Goal: Task Accomplishment & Management: Use online tool/utility

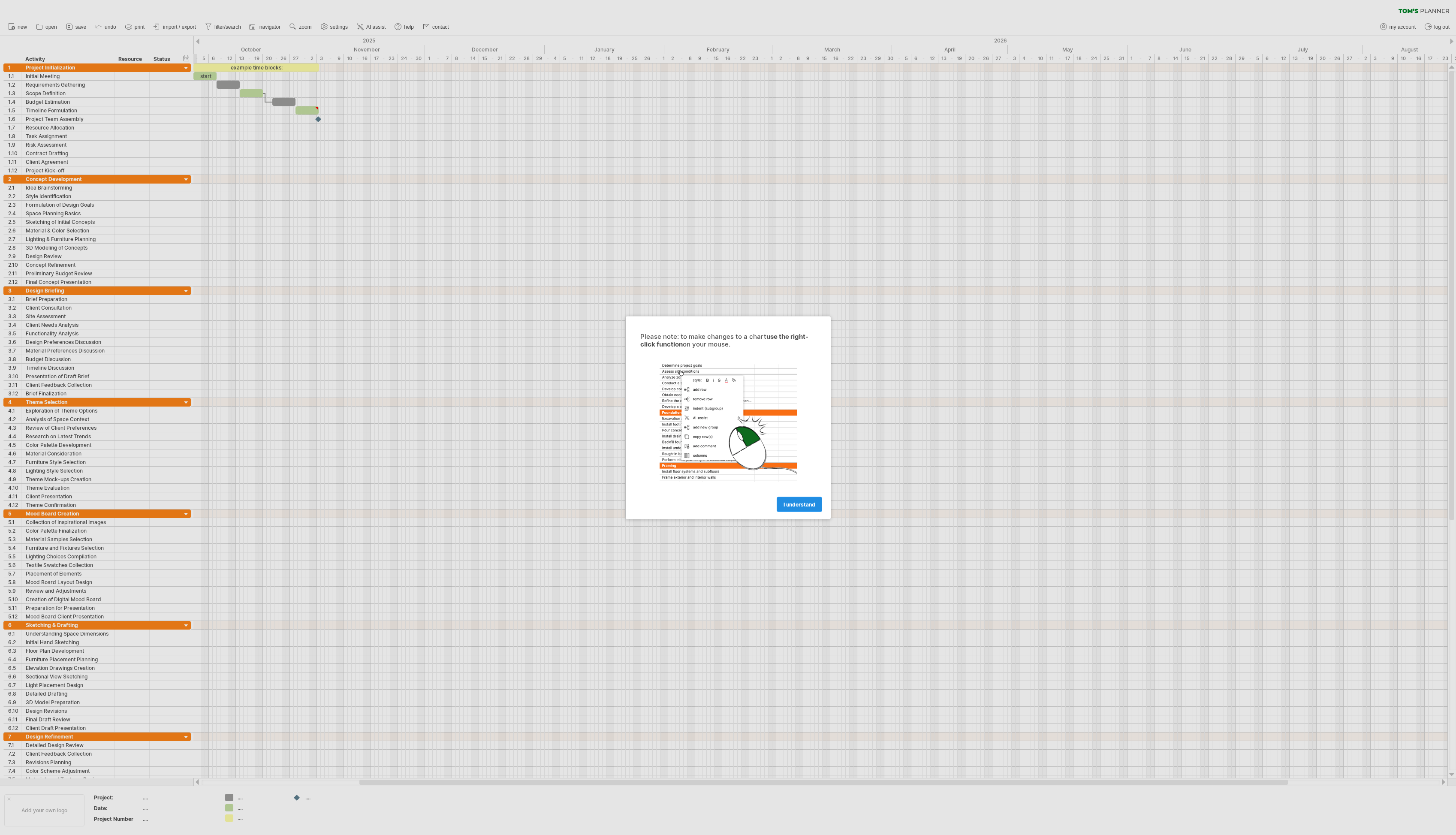
click at [799, 502] on span "I understand" at bounding box center [799, 504] width 32 height 6
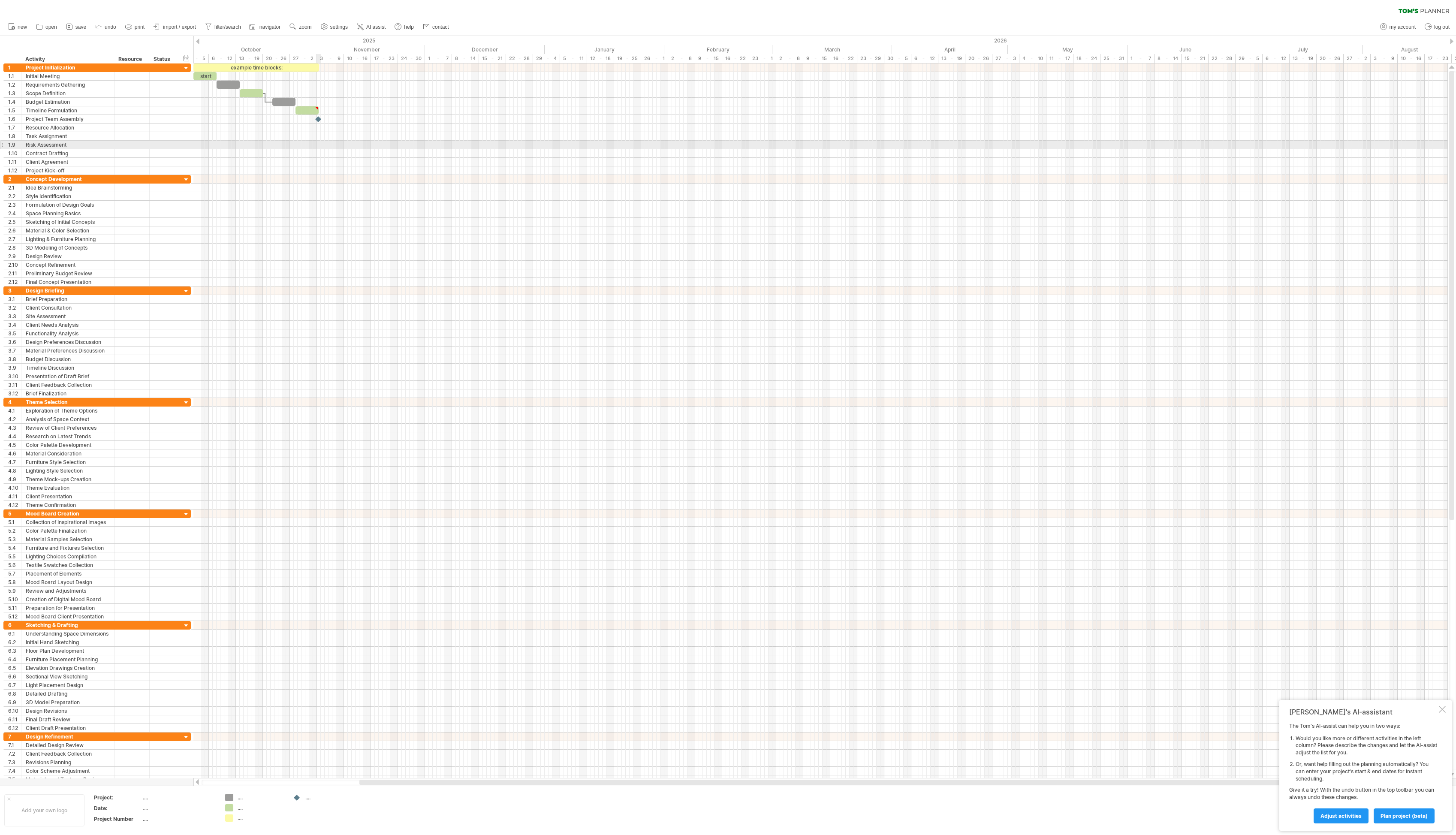
click at [327, 143] on div at bounding box center [820, 145] width 1254 height 8
click at [346, 102] on div at bounding box center [820, 102] width 1254 height 8
click at [206, 74] on div "start" at bounding box center [205, 76] width 23 height 8
click at [233, 85] on div at bounding box center [228, 85] width 23 height 8
click at [261, 97] on div at bounding box center [251, 93] width 23 height 8
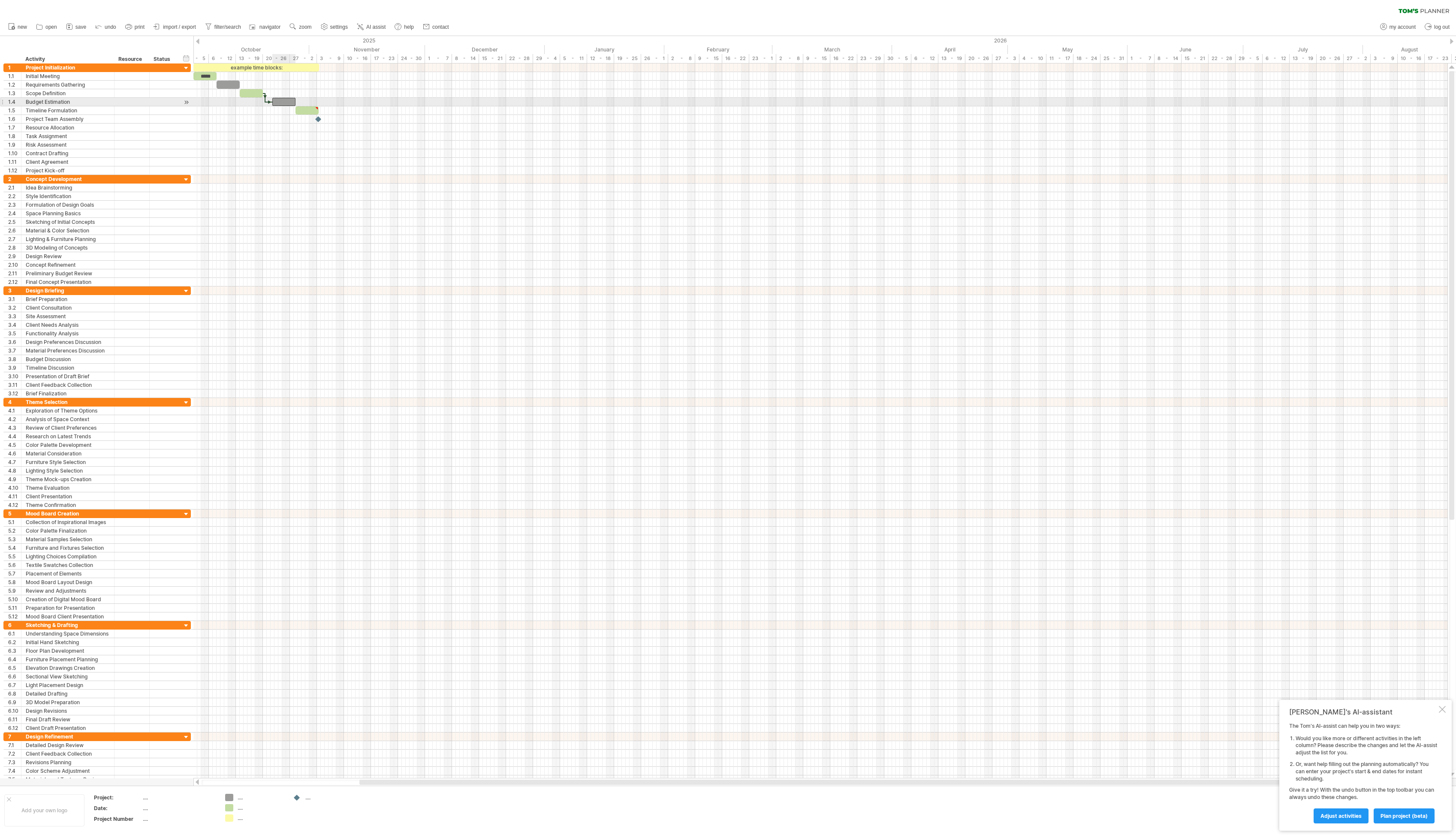
click at [278, 106] on div at bounding box center [284, 102] width 23 height 8
click at [301, 111] on div at bounding box center [307, 110] width 23 height 8
type textarea "**********"
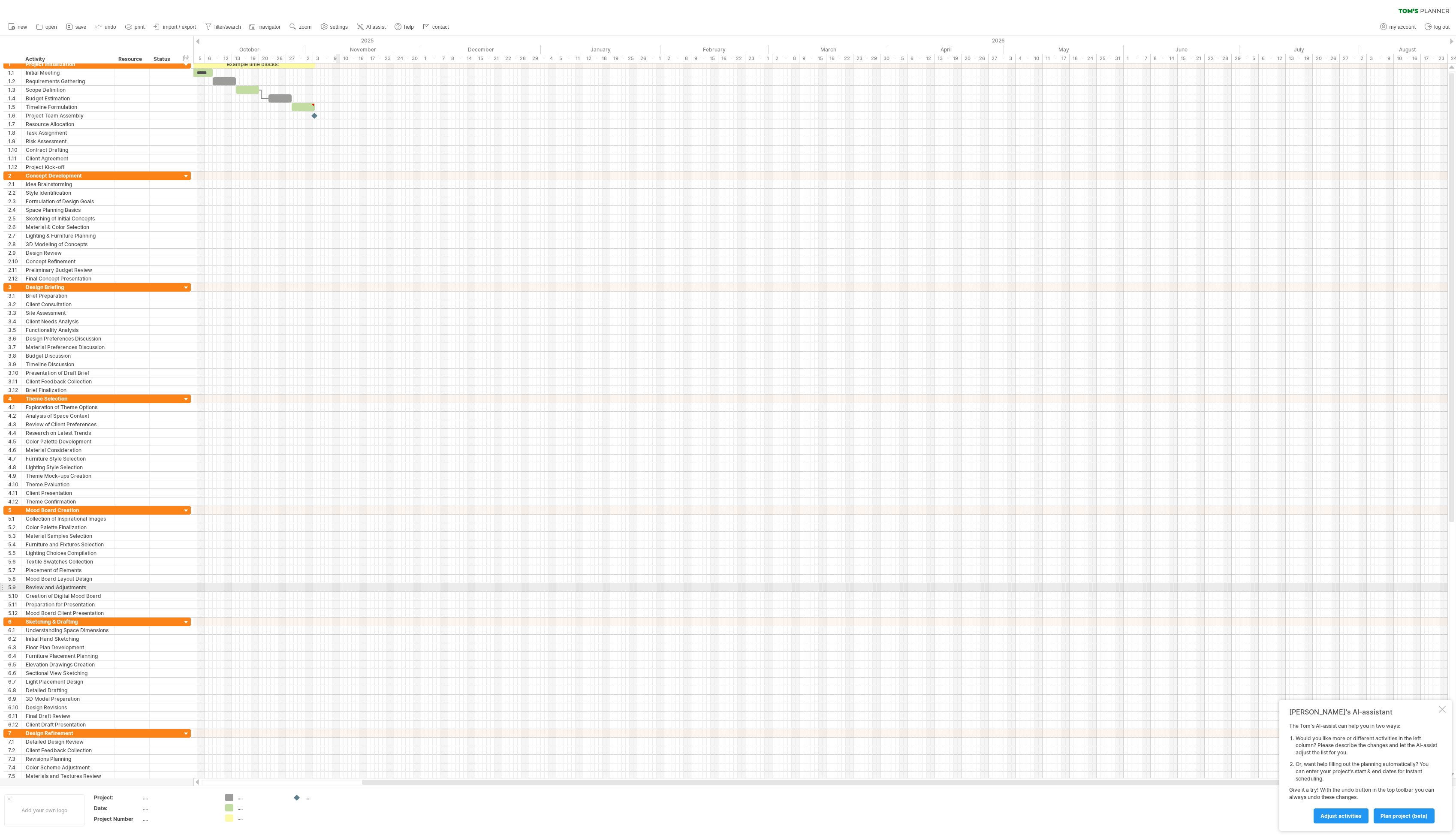
click at [339, 592] on div at bounding box center [820, 596] width 1254 height 8
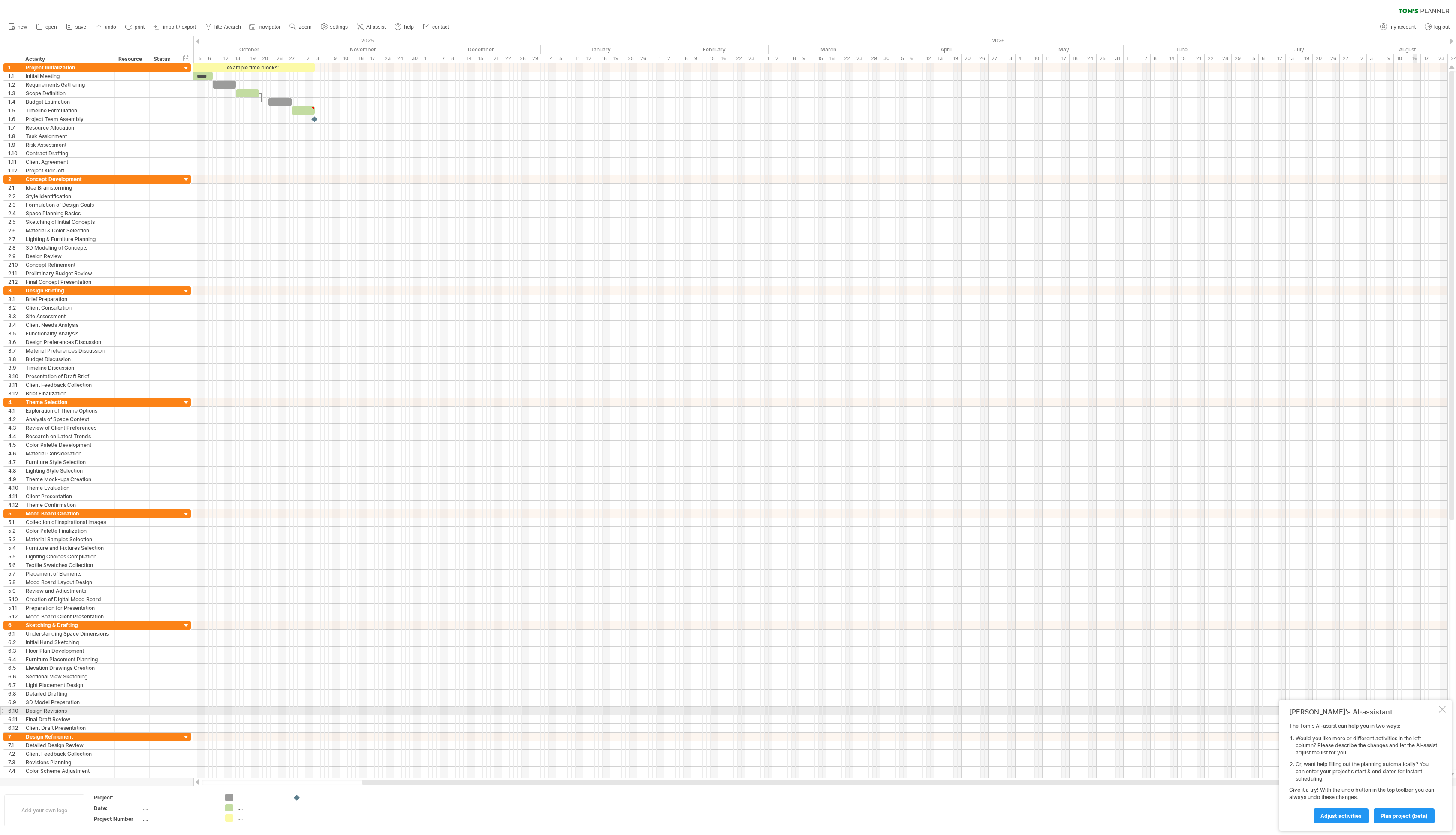
click at [1445, 711] on div at bounding box center [1442, 709] width 7 height 7
click at [247, 98] on div at bounding box center [820, 102] width 1254 height 8
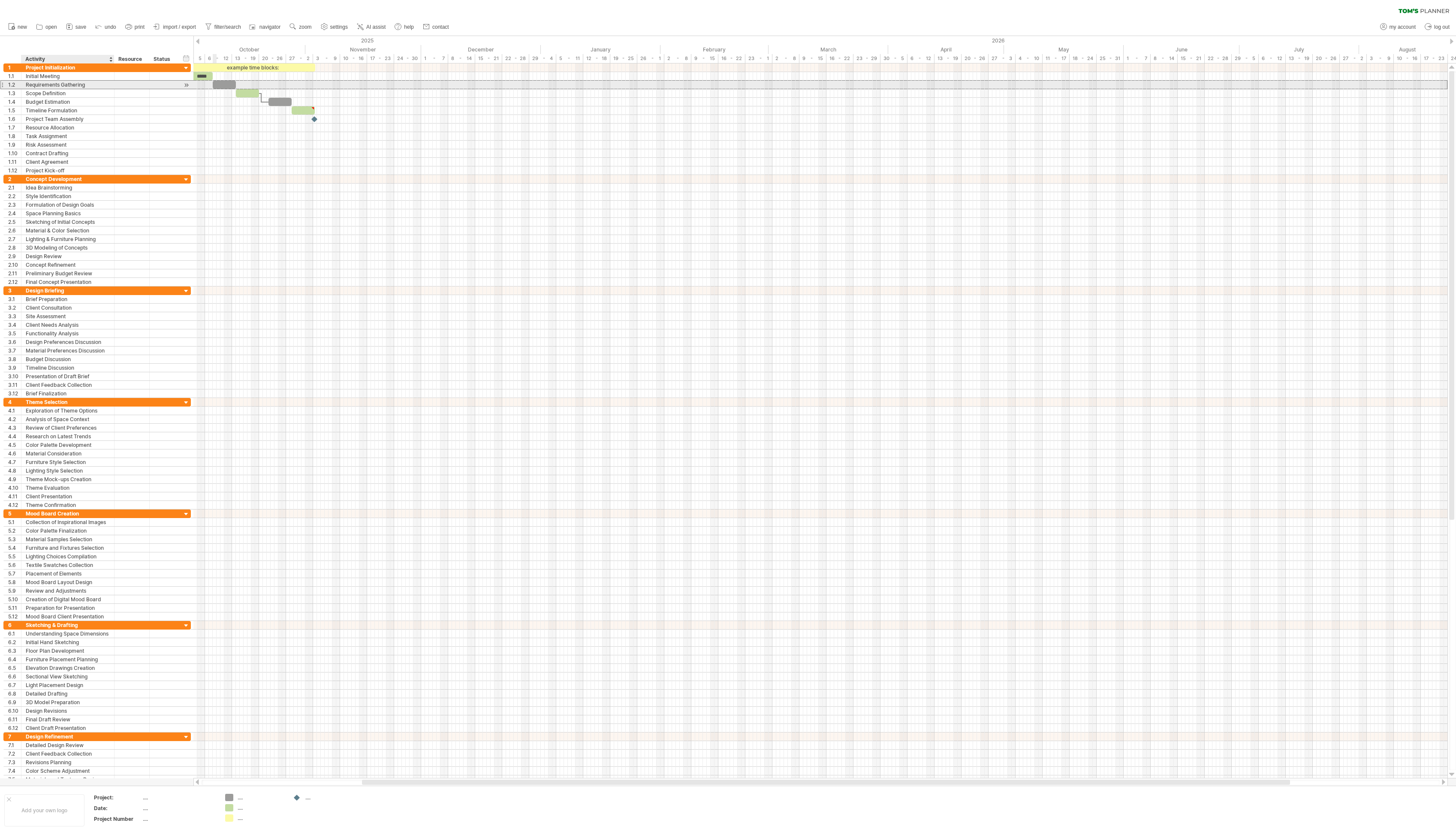
click at [95, 82] on div "Requirements Gathering" at bounding box center [68, 85] width 84 height 8
click at [203, 77] on div "*****" at bounding box center [201, 76] width 23 height 8
click at [81, 81] on div "Requirements Gathering" at bounding box center [68, 85] width 84 height 8
click at [0, 0] on input "**********" at bounding box center [0, 0] width 0 height 0
click at [86, 88] on input "**********" at bounding box center [68, 85] width 84 height 8
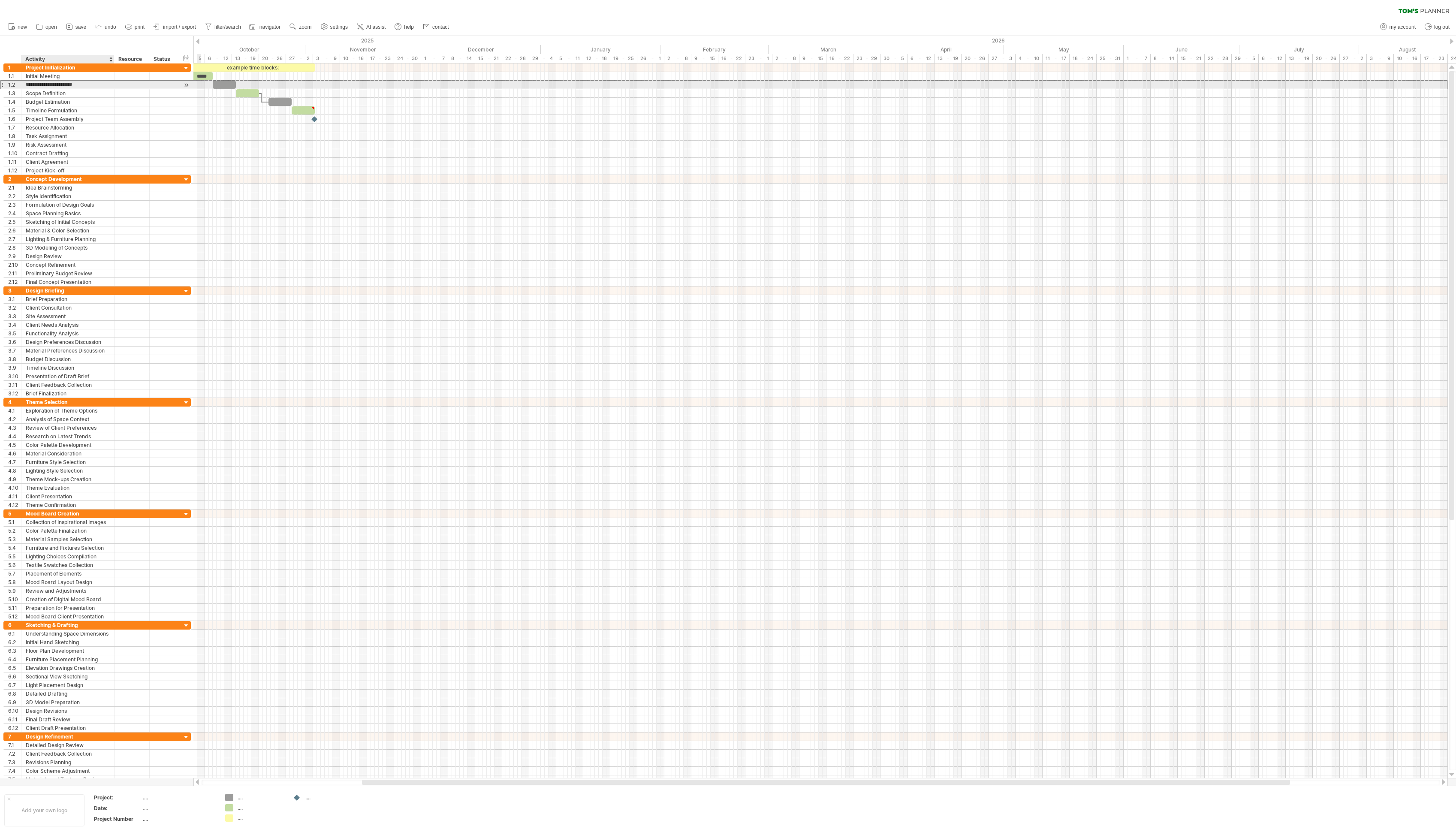
type input "**********"
click at [461, 179] on div at bounding box center [820, 179] width 1254 height 8
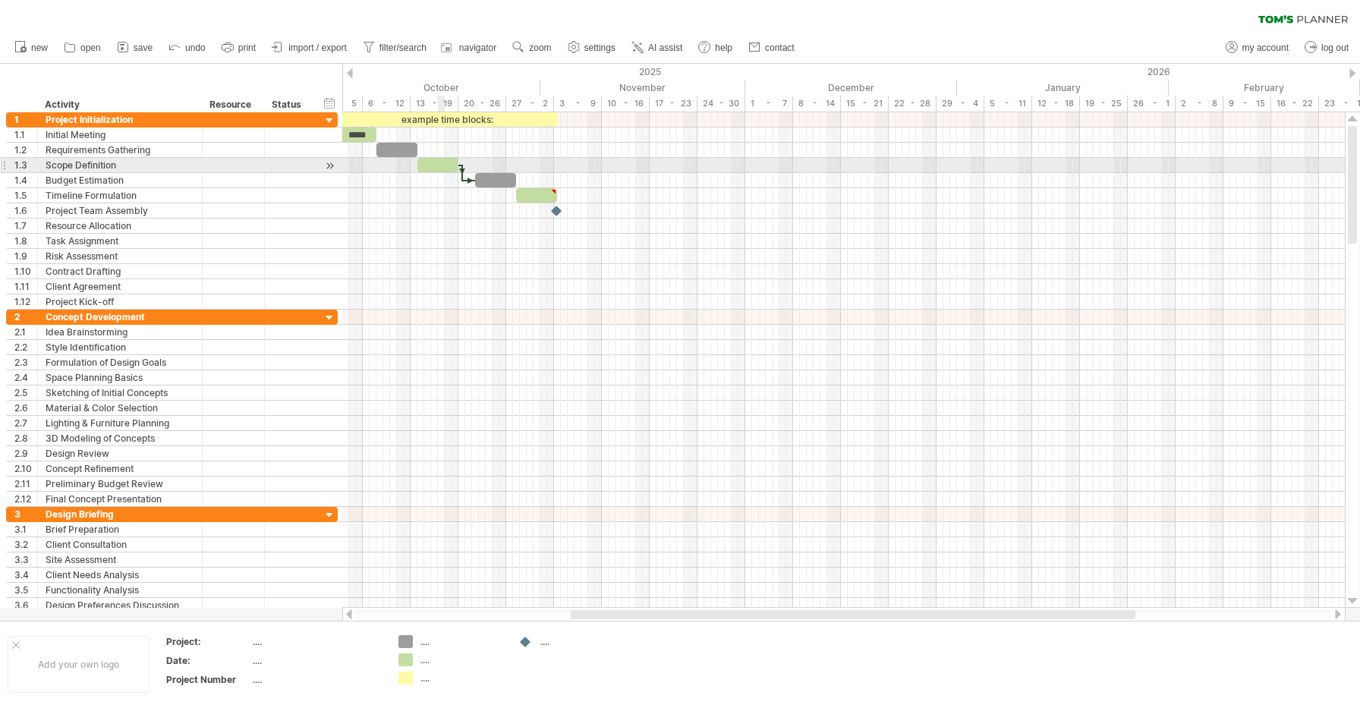
click at [438, 166] on div at bounding box center [437, 165] width 41 height 14
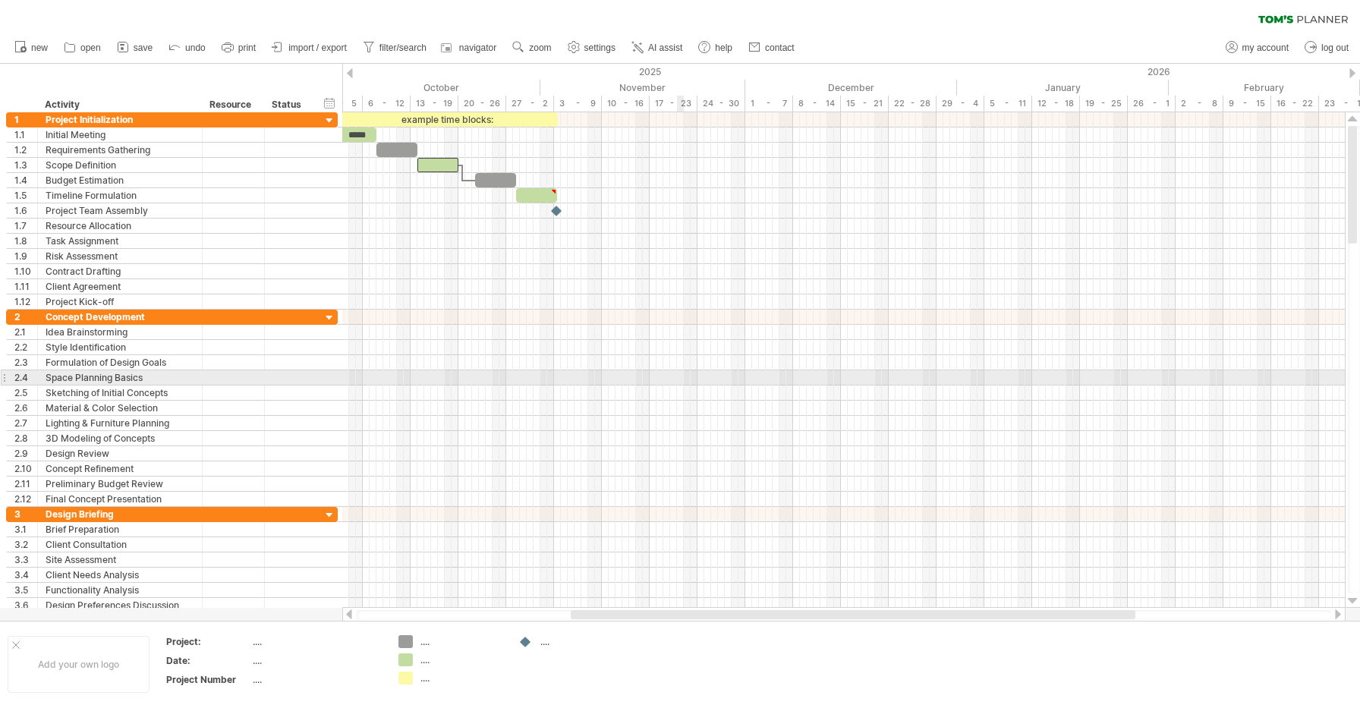
click at [678, 383] on div at bounding box center [843, 377] width 1002 height 15
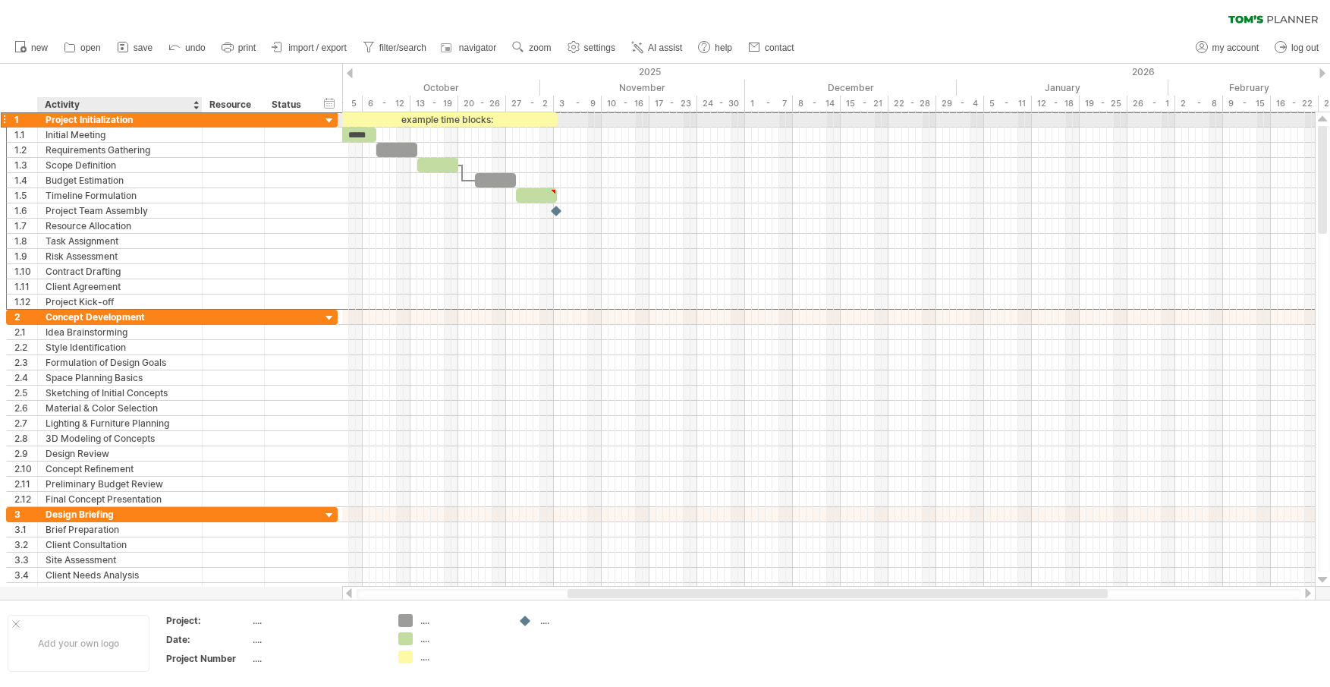
click at [127, 116] on div "Project Initialization" at bounding box center [120, 119] width 149 height 14
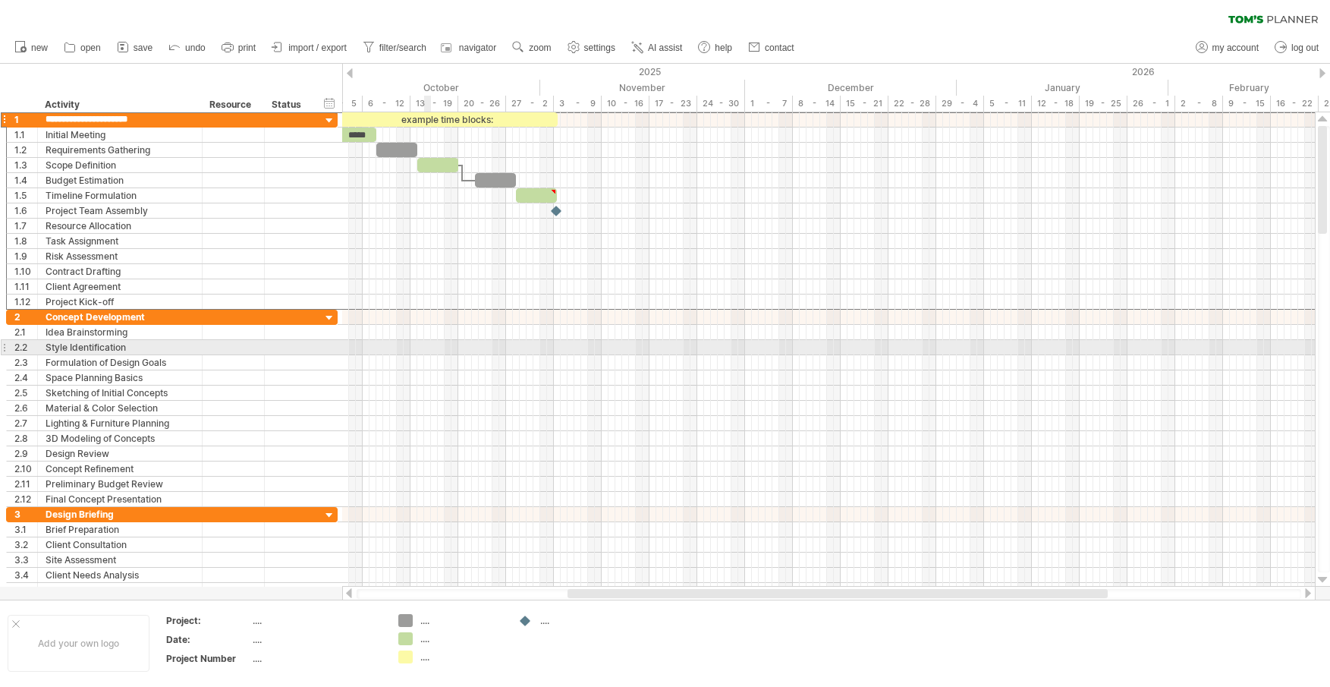
click at [428, 348] on div at bounding box center [828, 347] width 973 height 15
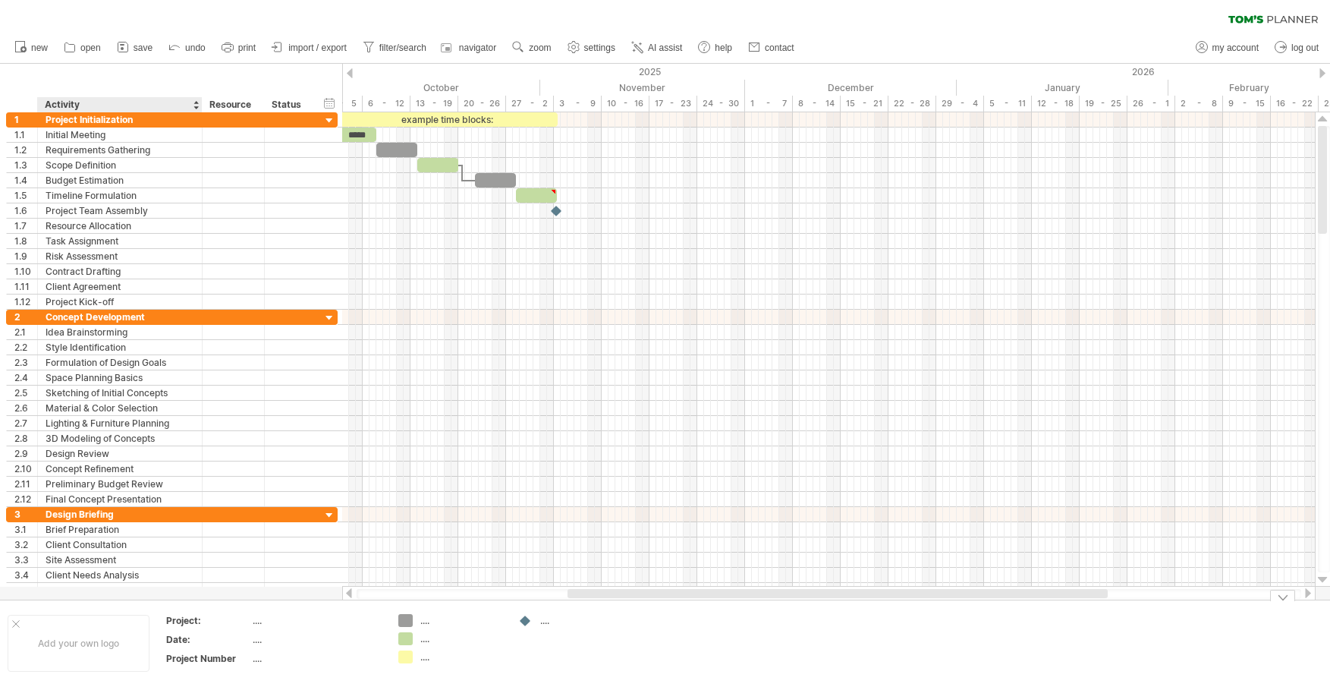
click at [203, 621] on div "Project:" at bounding box center [207, 620] width 83 height 13
click at [272, 622] on div "...." at bounding box center [316, 620] width 127 height 13
click at [215, 622] on div "Project:" at bounding box center [207, 620] width 83 height 13
click at [305, 619] on div "...." at bounding box center [316, 620] width 127 height 13
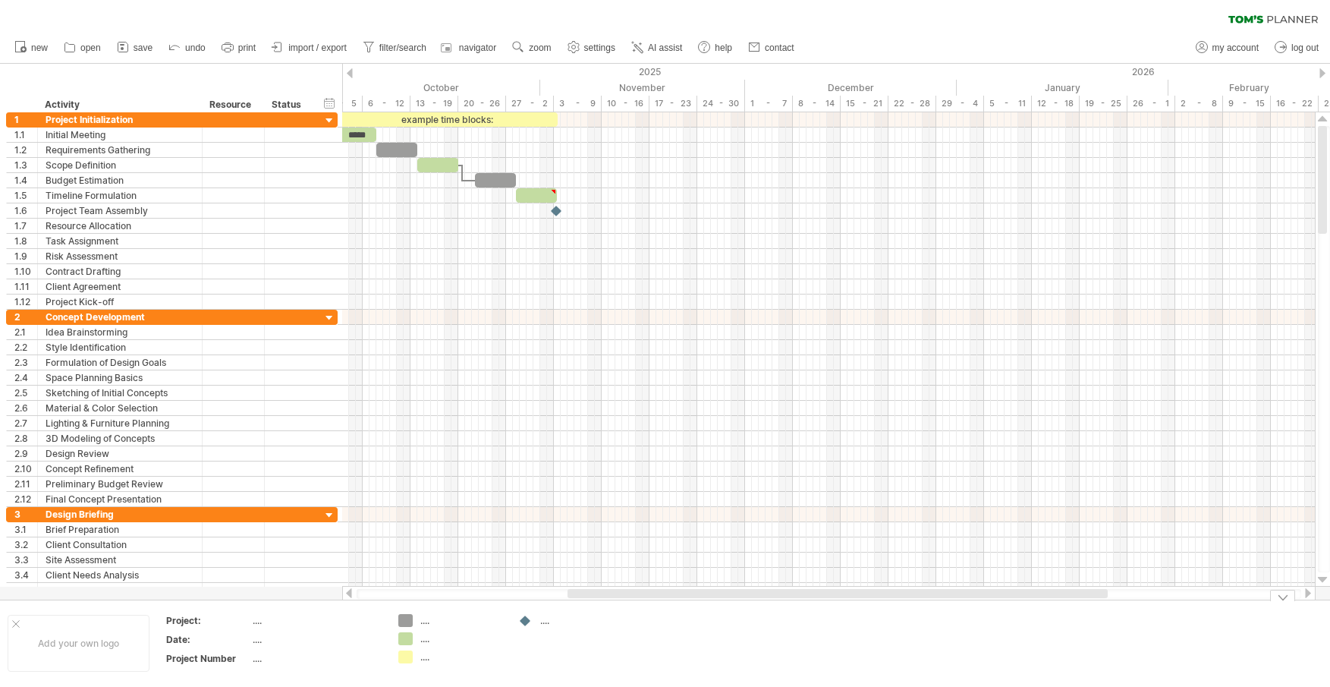
click at [429, 623] on div "...." at bounding box center [461, 620] width 83 height 13
click at [402, 623] on div "Trying to reach [DOMAIN_NAME] Connected again... 0% clear filter new 1" at bounding box center [665, 343] width 1330 height 687
click at [17, 621] on div at bounding box center [16, 624] width 8 height 8
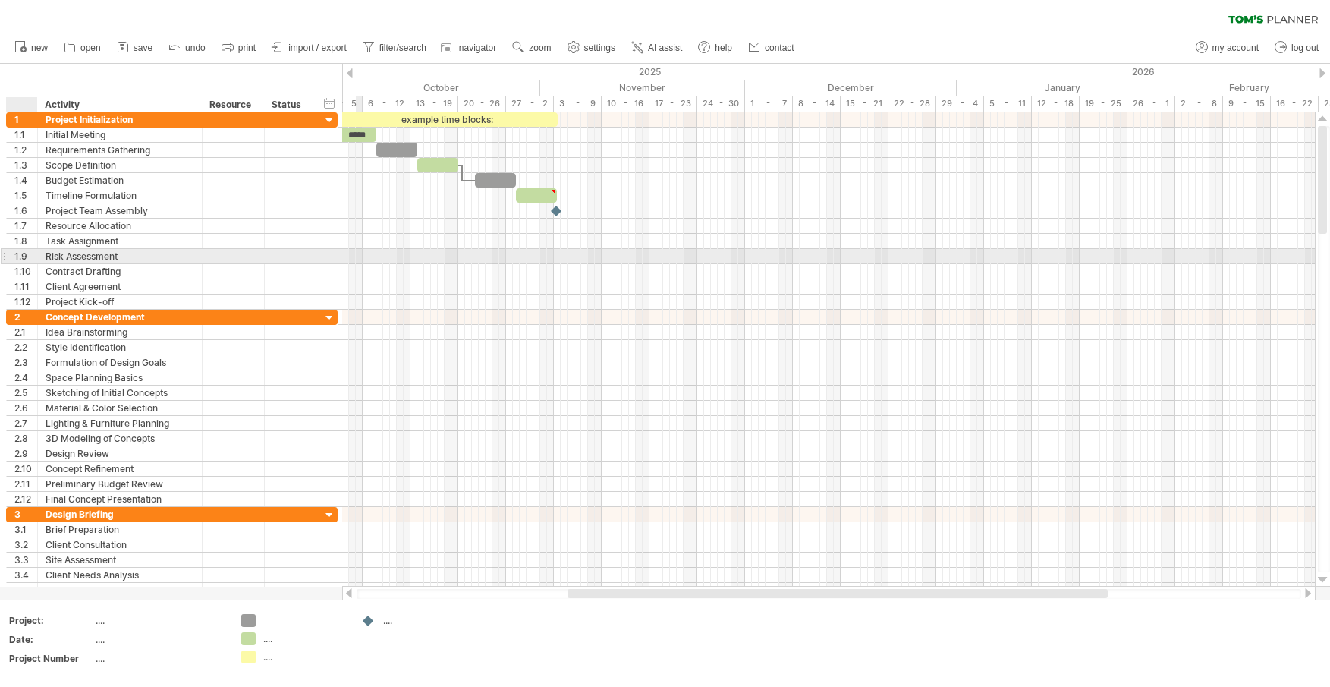
click at [16, 257] on div "1.9" at bounding box center [25, 256] width 23 height 14
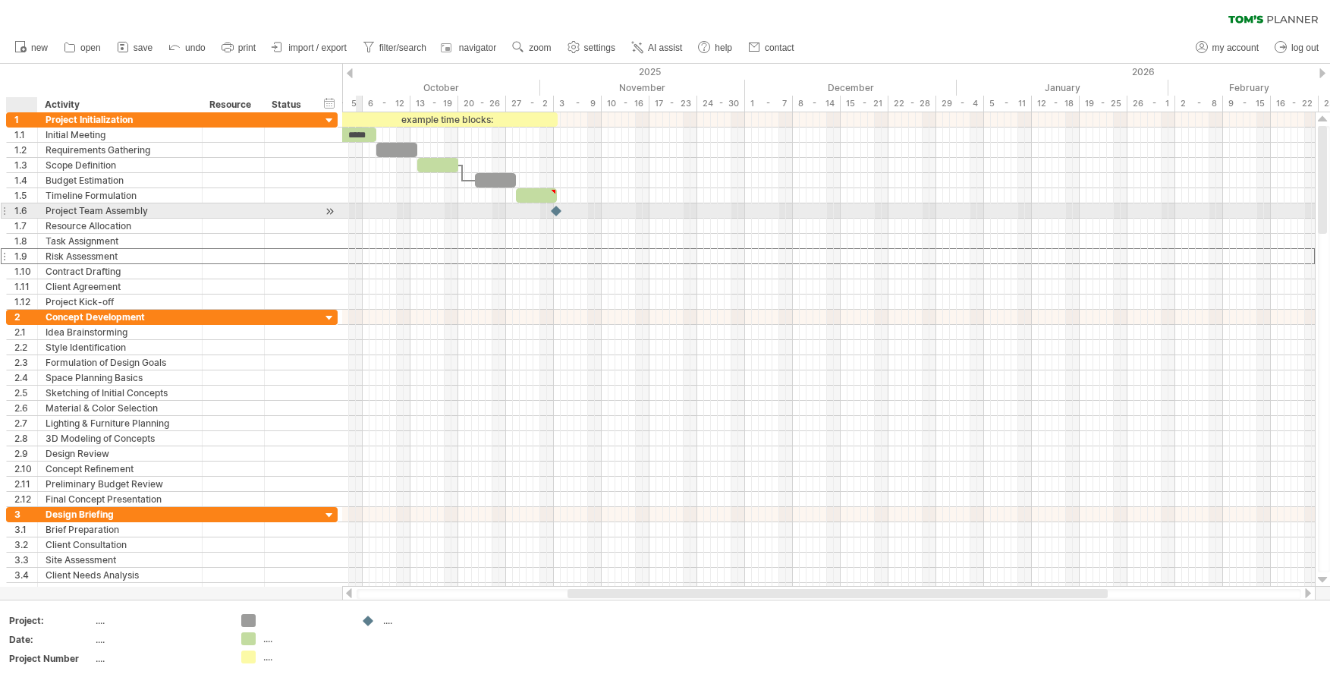
click at [17, 211] on div "1.6" at bounding box center [25, 210] width 23 height 14
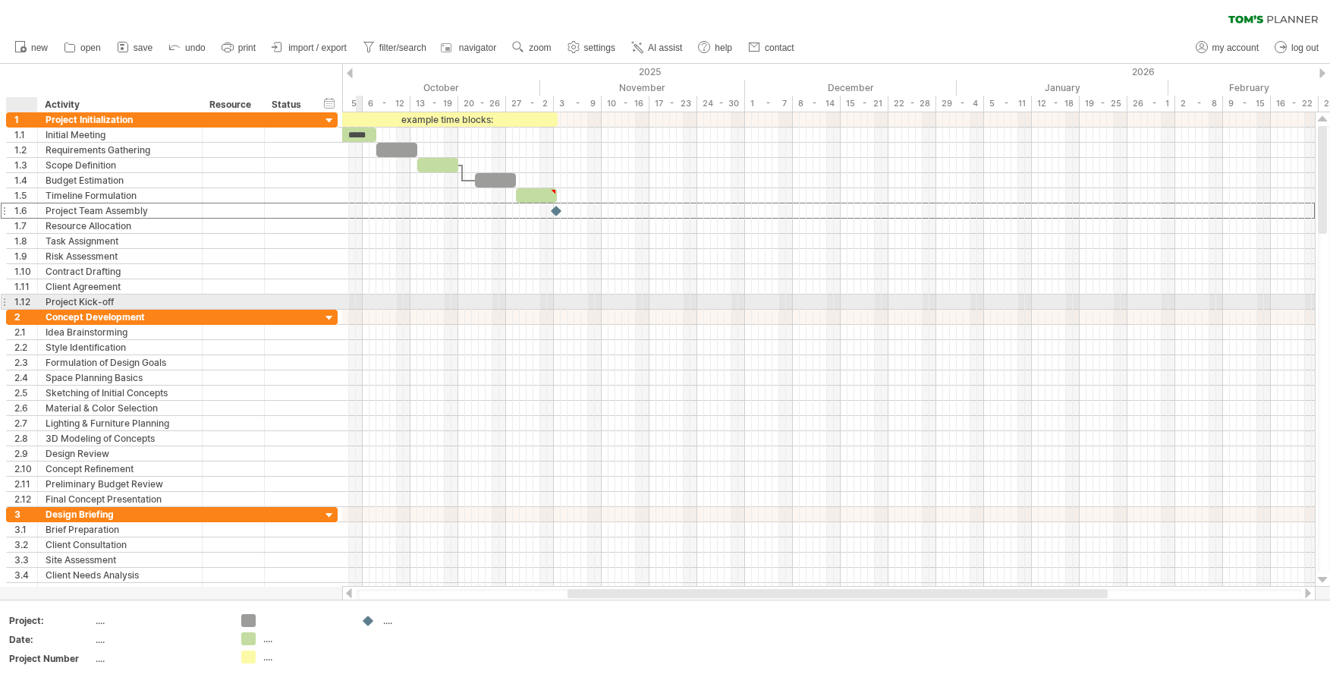
click at [25, 298] on div "1.12" at bounding box center [25, 301] width 23 height 14
click at [524, 309] on div at bounding box center [828, 355] width 973 height 486
